Goal: Check status: Check status

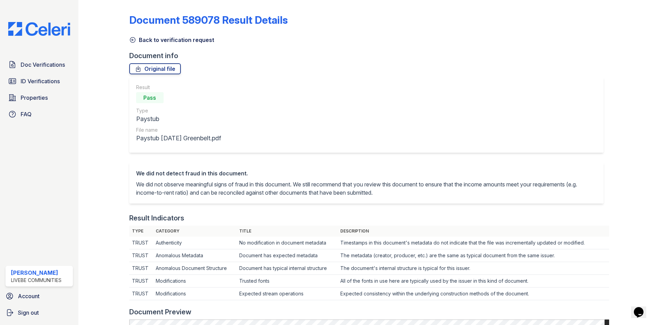
drag, startPoint x: 41, startPoint y: 63, endPoint x: 118, endPoint y: 66, distance: 77.0
click at [41, 63] on span "Doc Verifications" at bounding box center [43, 64] width 44 height 8
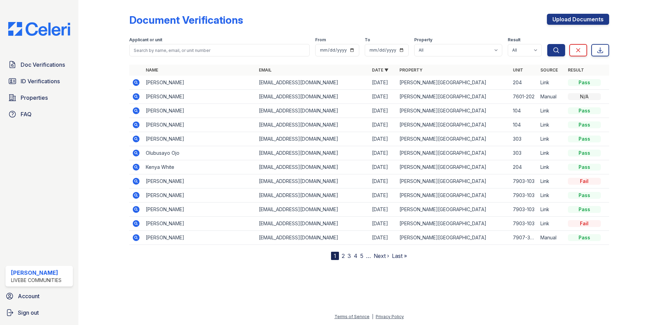
click at [133, 165] on icon at bounding box center [136, 167] width 7 height 7
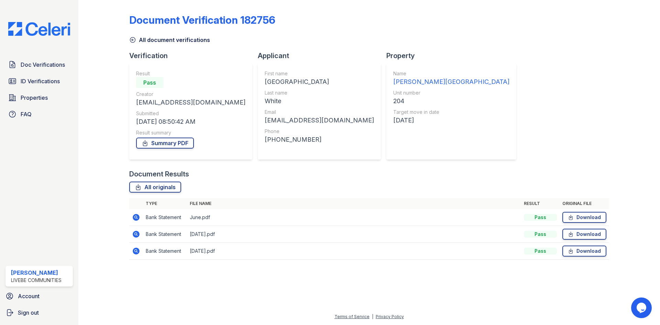
click at [135, 249] on icon at bounding box center [136, 251] width 8 height 8
